Goal: Task Accomplishment & Management: Use online tool/utility

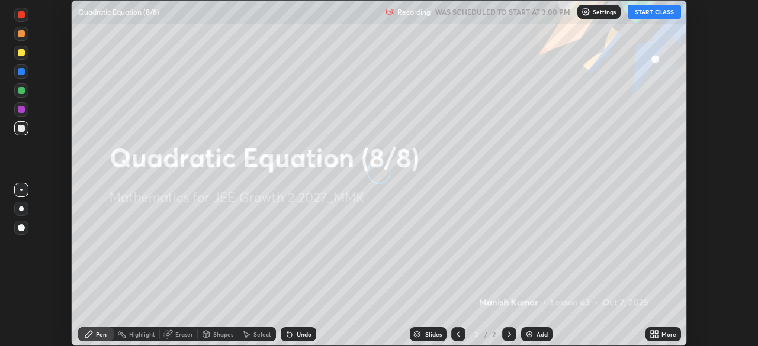
scroll to position [346, 757]
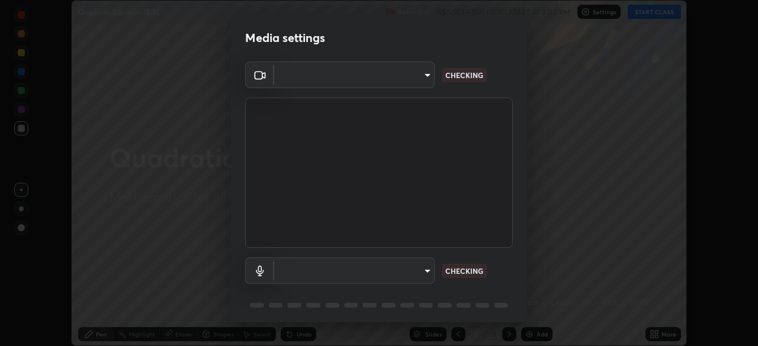
type input "f7d245abf0684c24fcfca86869c925f05e5e90ab47e824b3f573f0e27bb25b40"
click at [410, 73] on body "Erase all Quadratic Equation (8/8) Recording WAS SCHEDULED TO START AT 3:00 PM …" at bounding box center [379, 173] width 758 height 346
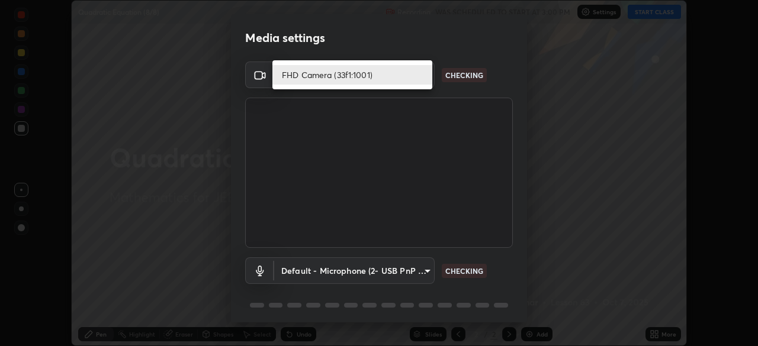
click at [381, 79] on li "FHD Camera (33f1:1001)" at bounding box center [352, 75] width 160 height 20
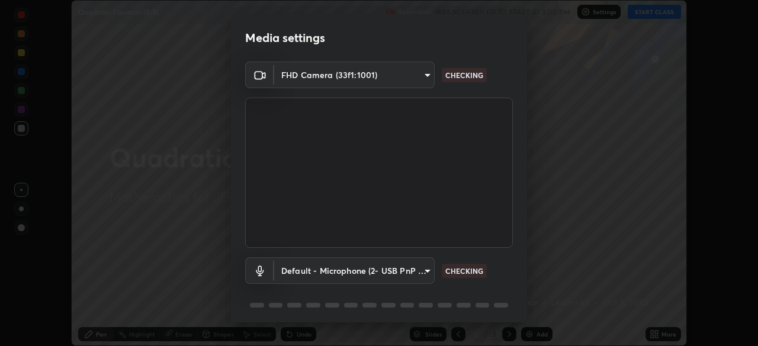
click at [397, 277] on body "Erase all Quadratic Equation (8/8) Recording WAS SCHEDULED TO START AT 3:00 PM …" at bounding box center [379, 173] width 758 height 346
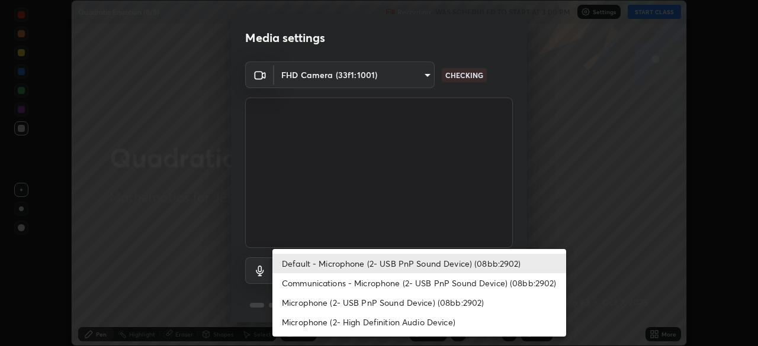
click at [387, 284] on li "Communications - Microphone (2- USB PnP Sound Device) (08bb:2902)" at bounding box center [419, 284] width 294 height 20
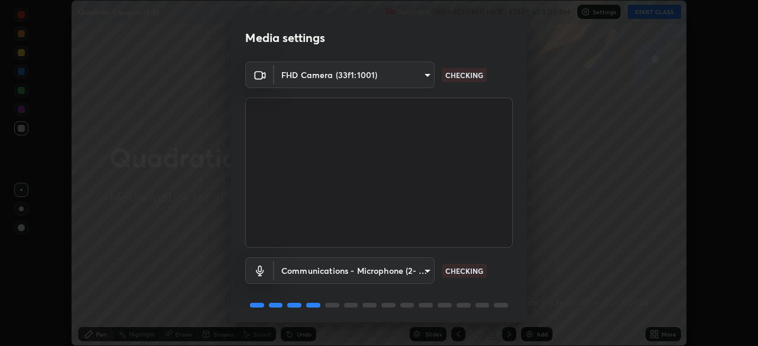
click at [395, 270] on body "Erase all Quadratic Equation (8/8) Recording WAS SCHEDULED TO START AT 3:00 PM …" at bounding box center [379, 173] width 758 height 346
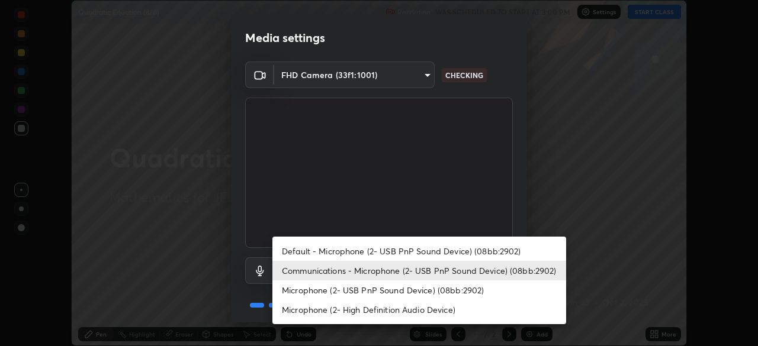
click at [385, 251] on li "Default - Microphone (2- USB PnP Sound Device) (08bb:2902)" at bounding box center [419, 252] width 294 height 20
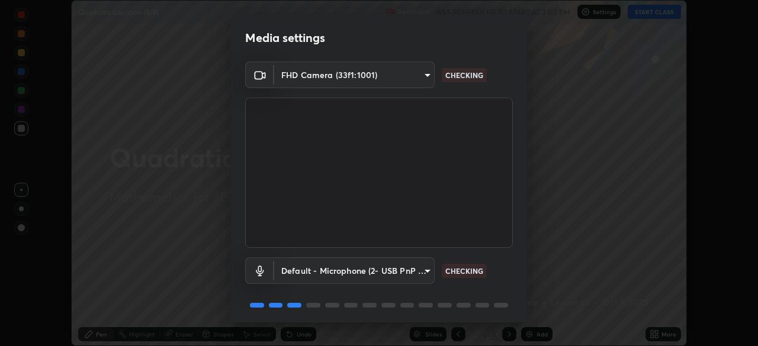
type input "default"
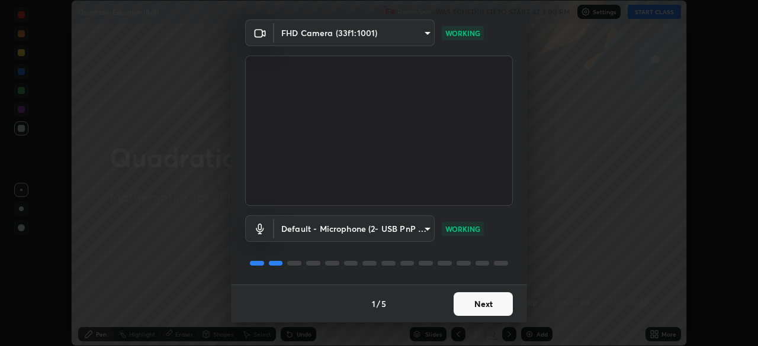
click at [476, 307] on button "Next" at bounding box center [483, 305] width 59 height 24
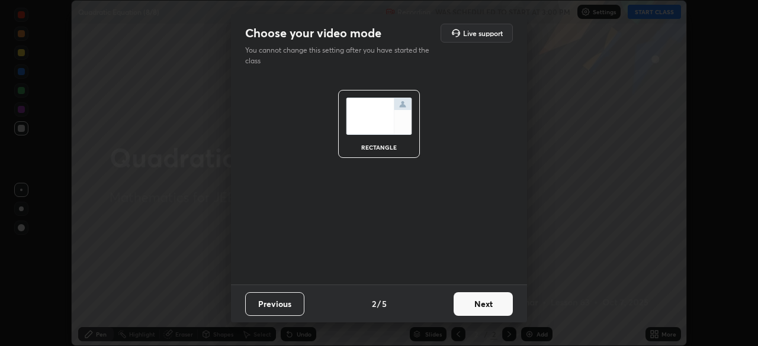
click at [485, 304] on button "Next" at bounding box center [483, 305] width 59 height 24
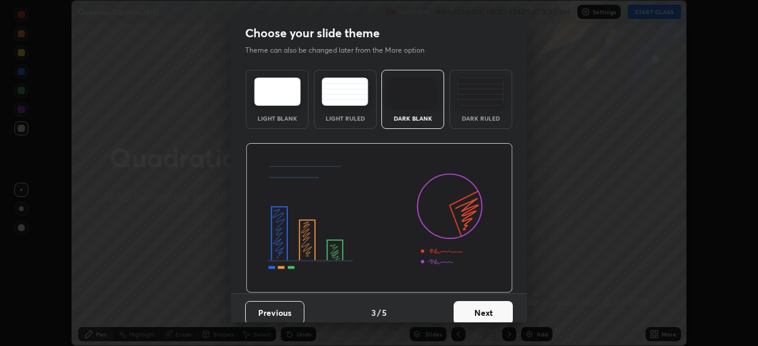
click at [487, 308] on button "Next" at bounding box center [483, 313] width 59 height 24
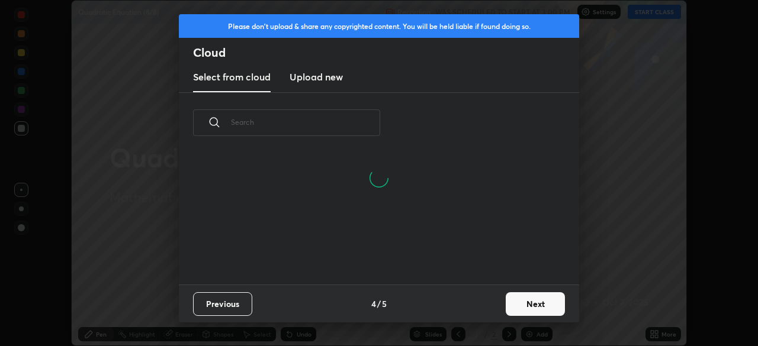
click at [517, 306] on button "Next" at bounding box center [535, 305] width 59 height 24
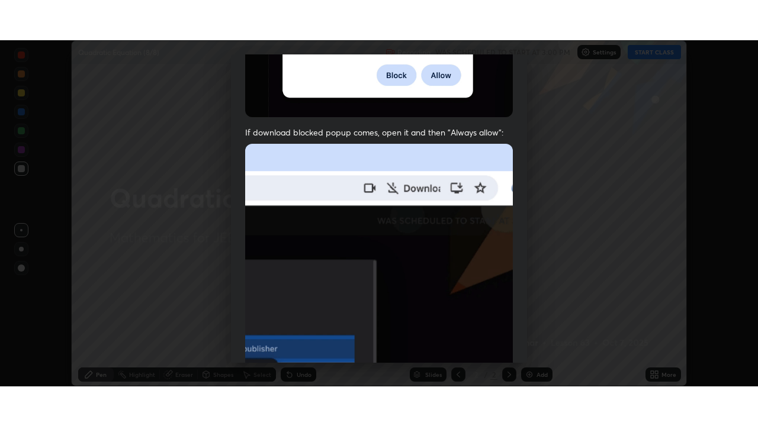
scroll to position [284, 0]
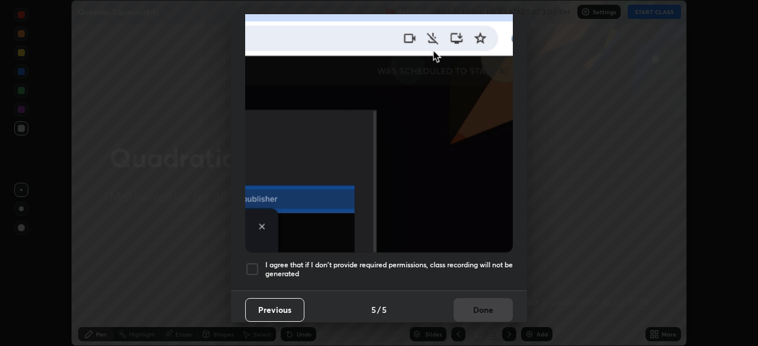
click at [250, 266] on div at bounding box center [252, 269] width 14 height 14
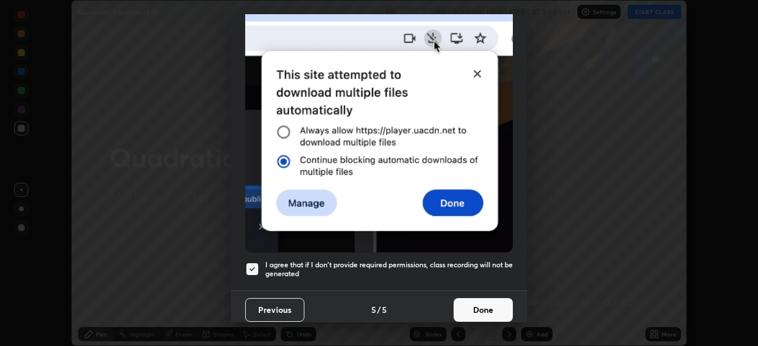
click at [462, 306] on button "Done" at bounding box center [483, 310] width 59 height 24
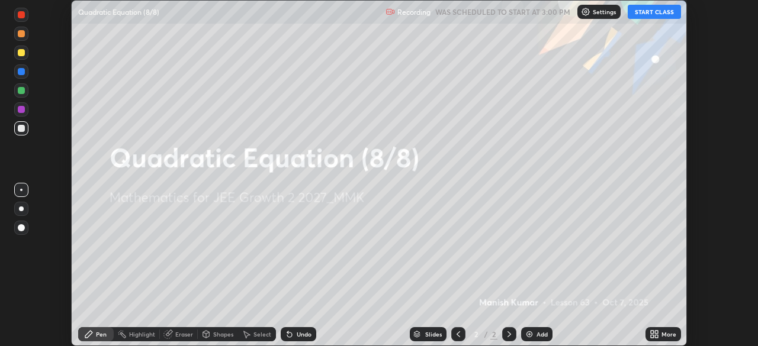
click at [660, 12] on button "START CLASS" at bounding box center [654, 12] width 53 height 14
click at [656, 336] on icon at bounding box center [656, 336] width 3 height 3
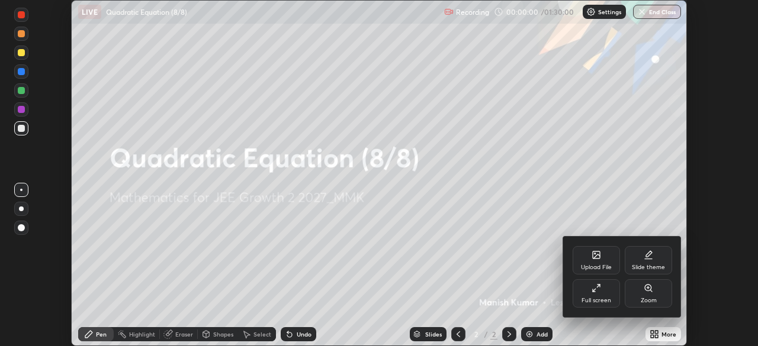
click at [602, 295] on div "Full screen" at bounding box center [596, 293] width 47 height 28
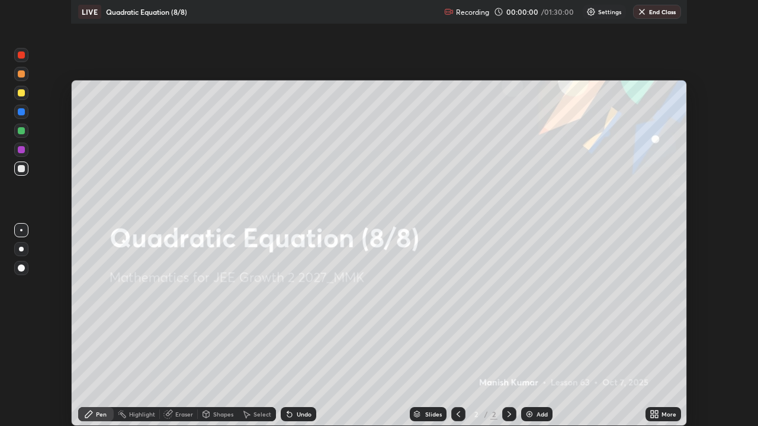
scroll to position [426, 758]
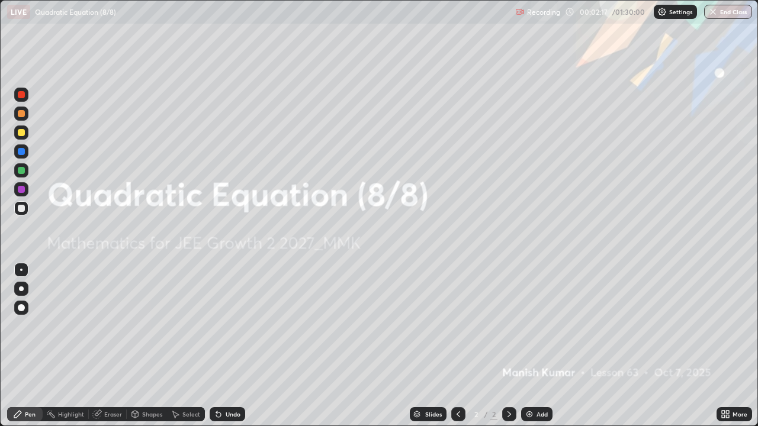
click at [534, 346] on div "Add" at bounding box center [536, 414] width 31 height 14
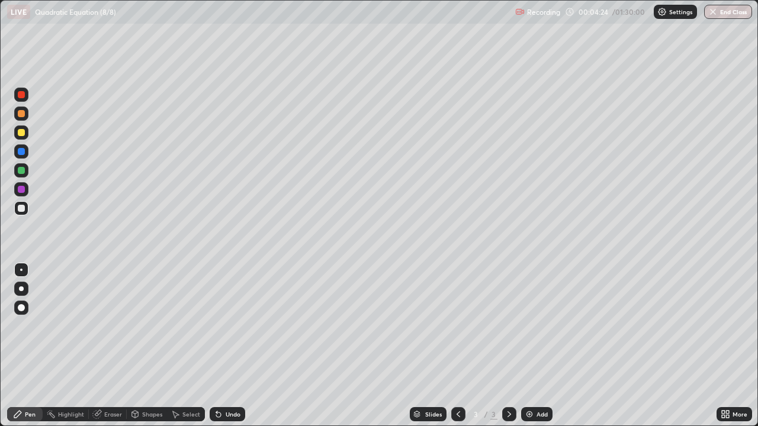
click at [532, 346] on img at bounding box center [529, 414] width 9 height 9
click at [531, 346] on img at bounding box center [529, 414] width 9 height 9
click at [540, 346] on div "Add" at bounding box center [541, 415] width 11 height 6
click at [111, 346] on div "Eraser" at bounding box center [113, 415] width 18 height 6
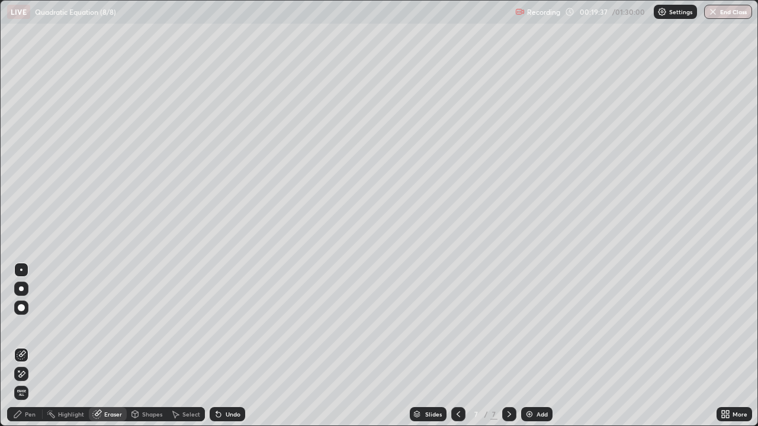
click at [30, 346] on div "Pen" at bounding box center [30, 415] width 11 height 6
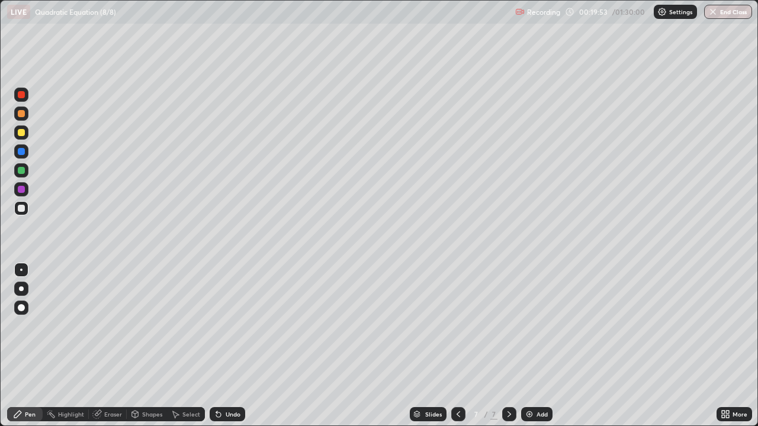
click at [114, 346] on div "Eraser" at bounding box center [113, 415] width 18 height 6
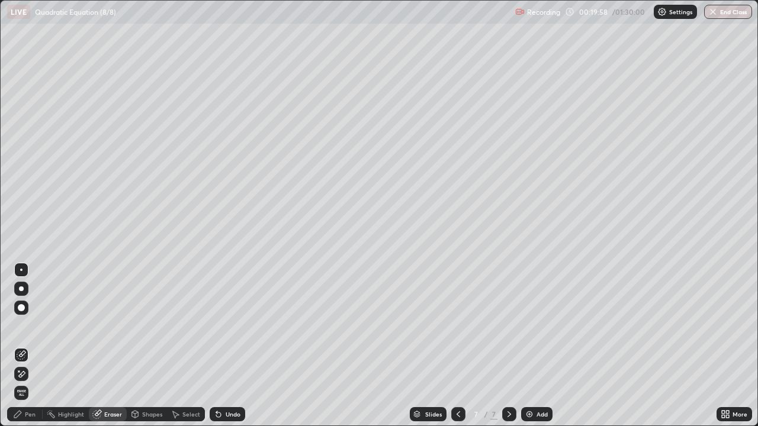
click at [29, 346] on div "Pen" at bounding box center [30, 415] width 11 height 6
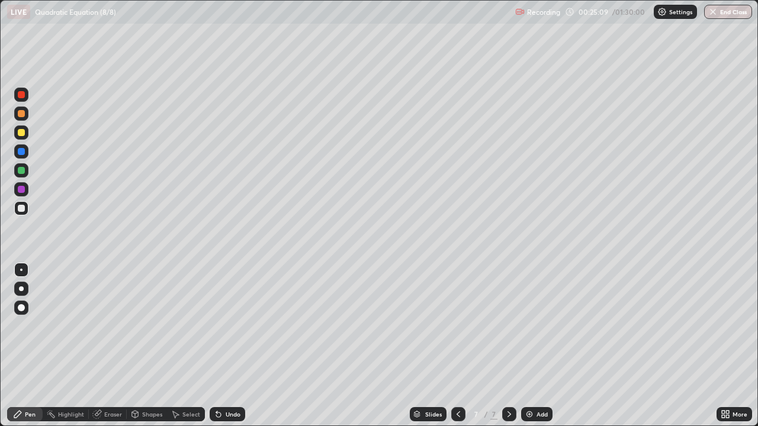
click at [538, 346] on div "Add" at bounding box center [541, 415] width 11 height 6
click at [110, 346] on div "Eraser" at bounding box center [113, 415] width 18 height 6
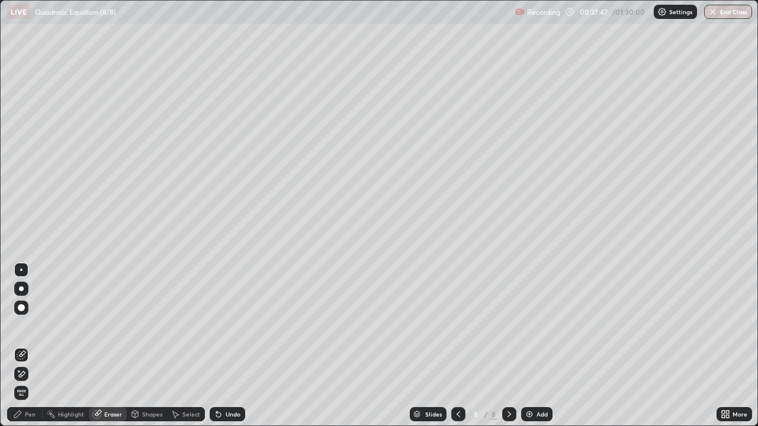
click at [32, 346] on div "Pen" at bounding box center [30, 415] width 11 height 6
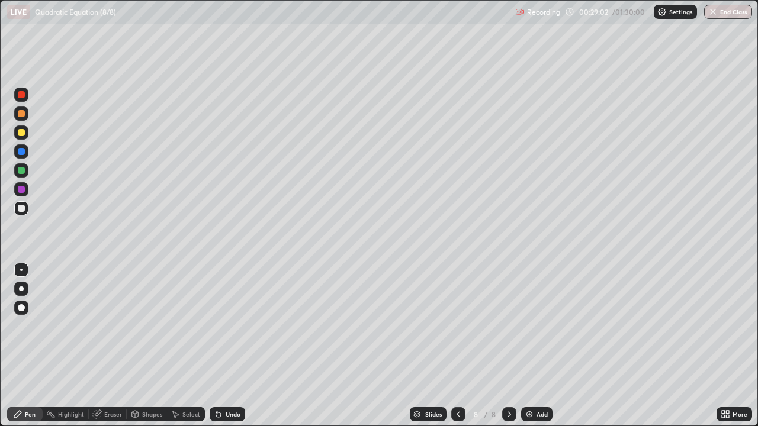
click at [533, 346] on div "Add" at bounding box center [536, 414] width 31 height 14
click at [457, 346] on icon at bounding box center [458, 414] width 9 height 9
click at [532, 346] on img at bounding box center [529, 414] width 9 height 9
click at [538, 346] on div "Add" at bounding box center [541, 415] width 11 height 6
click at [508, 346] on icon at bounding box center [508, 414] width 9 height 9
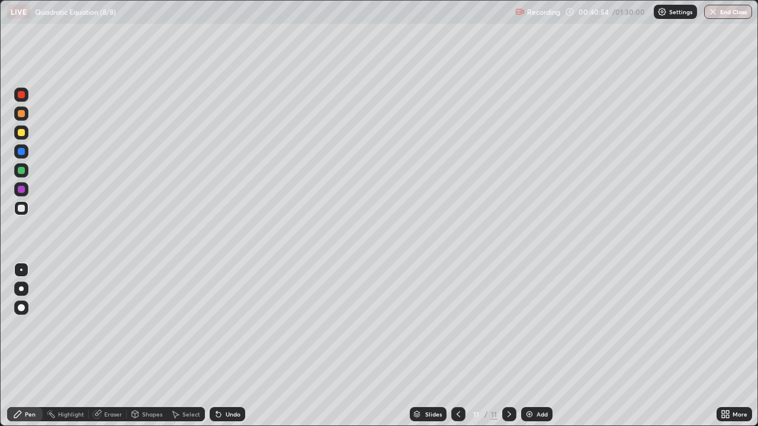
click at [540, 346] on div "Add" at bounding box center [536, 414] width 31 height 14
click at [534, 346] on div "Add" at bounding box center [536, 414] width 31 height 14
click at [271, 86] on icon at bounding box center [272, 88] width 5 height 5
click at [21, 133] on div at bounding box center [21, 132] width 7 height 7
click at [118, 346] on div "Eraser" at bounding box center [108, 414] width 38 height 14
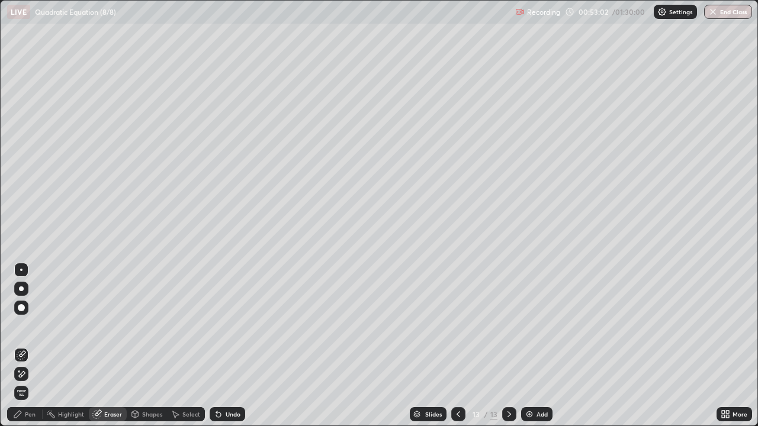
click at [23, 346] on div "Pen" at bounding box center [25, 414] width 36 height 14
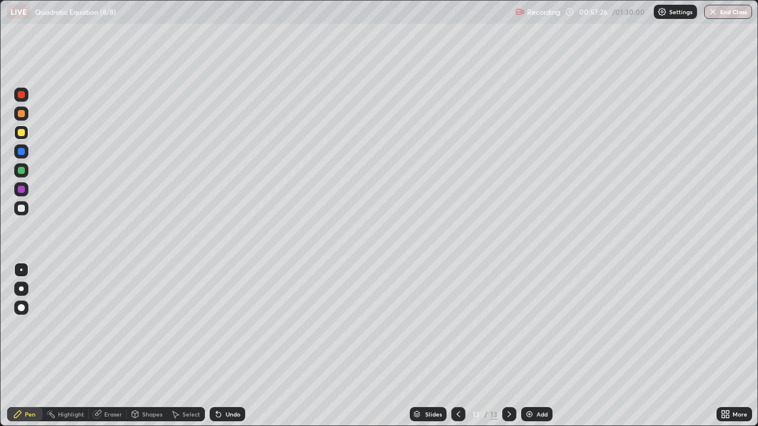
click at [533, 346] on div "Add" at bounding box center [536, 414] width 31 height 14
click at [531, 346] on img at bounding box center [529, 414] width 9 height 9
click at [538, 346] on div "Add" at bounding box center [541, 415] width 11 height 6
click at [532, 346] on img at bounding box center [529, 414] width 9 height 9
click at [724, 12] on button "End Class" at bounding box center [728, 12] width 47 height 14
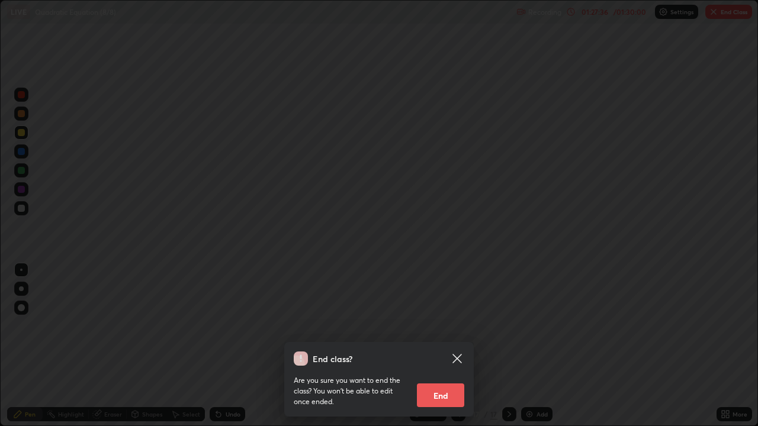
click at [443, 346] on button "End" at bounding box center [440, 396] width 47 height 24
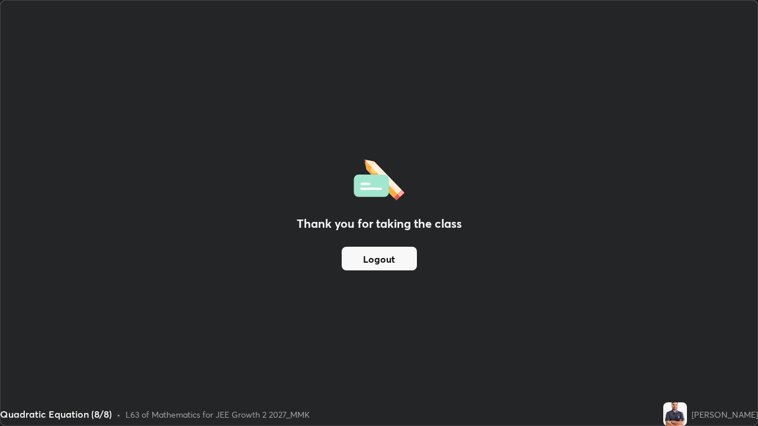
click at [378, 262] on button "Logout" at bounding box center [379, 259] width 75 height 24
